Goal: Navigation & Orientation: Find specific page/section

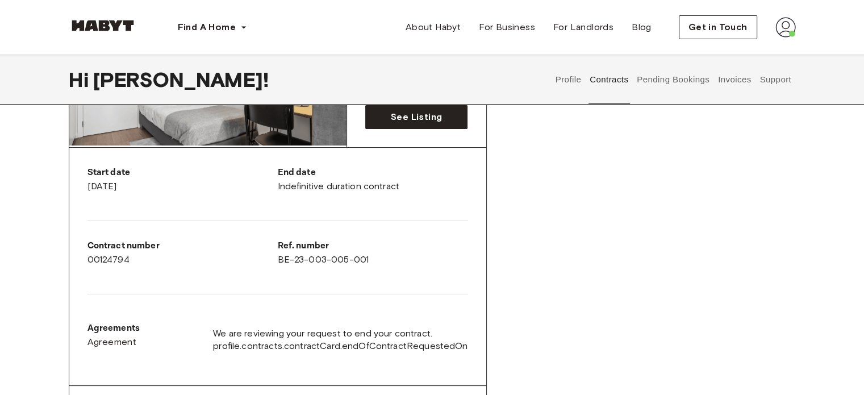
scroll to position [279, 0]
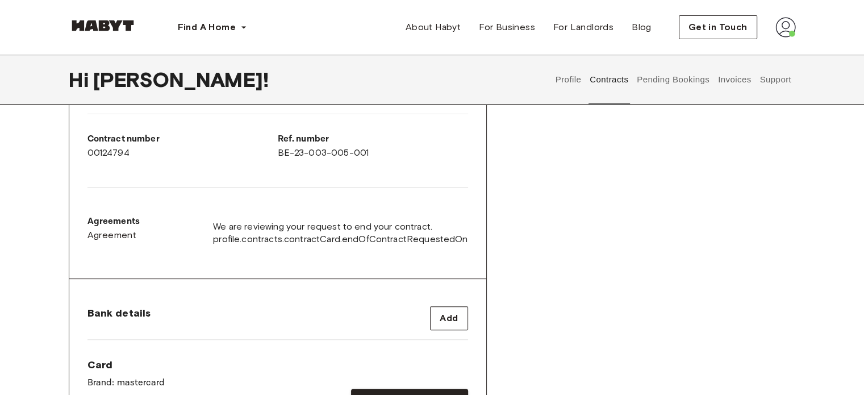
click at [643, 85] on button "Pending Bookings" at bounding box center [673, 80] width 76 height 50
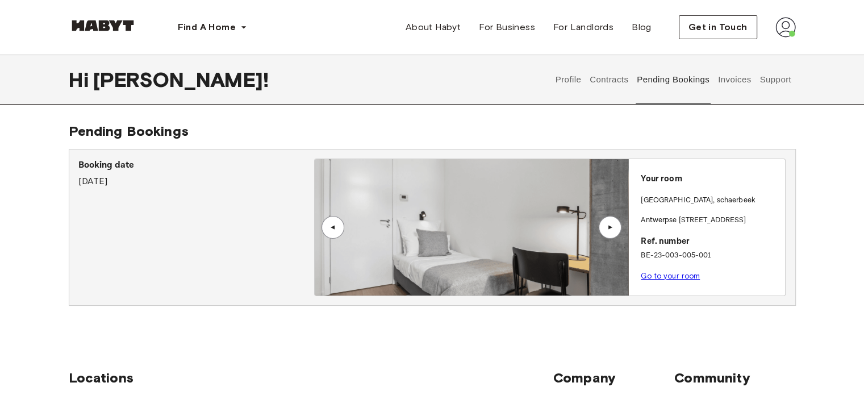
click at [736, 75] on button "Invoices" at bounding box center [734, 80] width 36 height 50
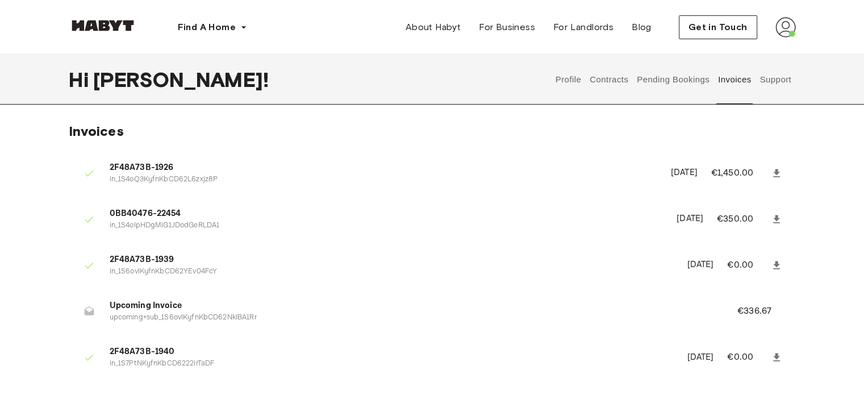
click at [781, 73] on button "Support" at bounding box center [775, 80] width 35 height 50
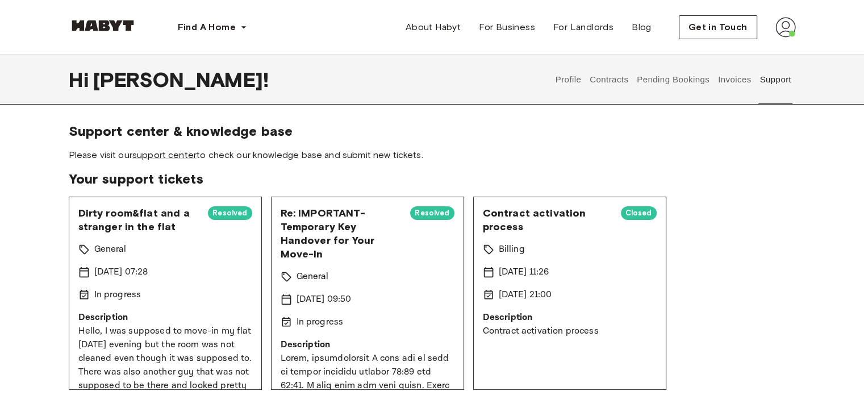
click at [663, 86] on button "Pending Bookings" at bounding box center [673, 80] width 76 height 50
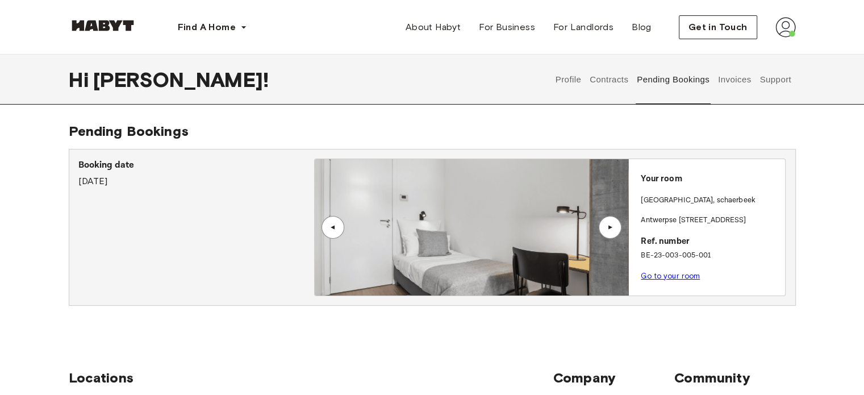
click at [622, 86] on button "Contracts" at bounding box center [608, 80] width 41 height 50
